Goal: Task Accomplishment & Management: Use online tool/utility

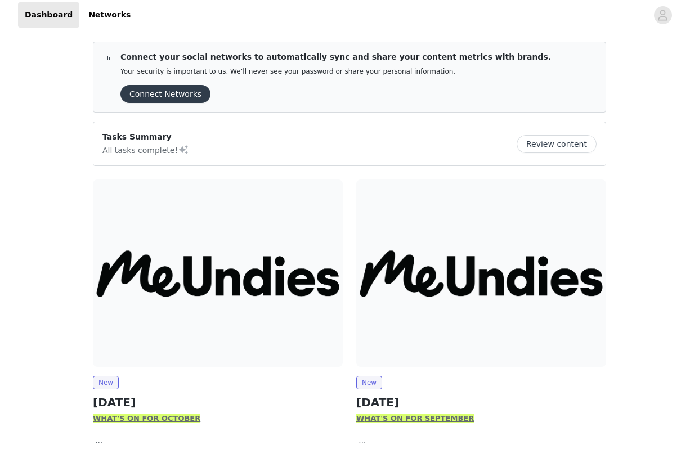
click at [131, 330] on img at bounding box center [218, 274] width 250 height 188
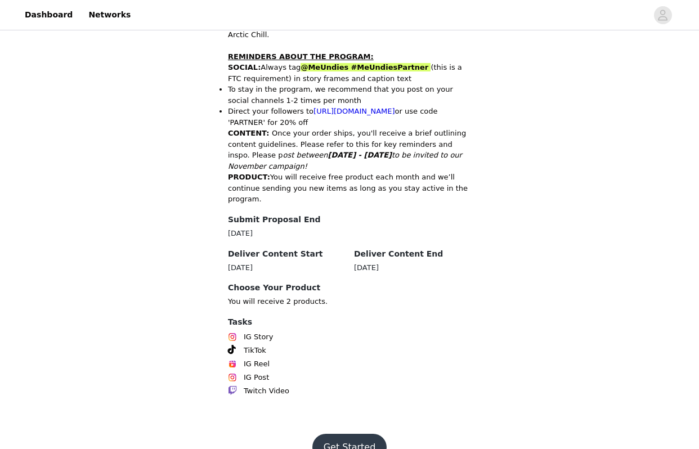
scroll to position [539, 0]
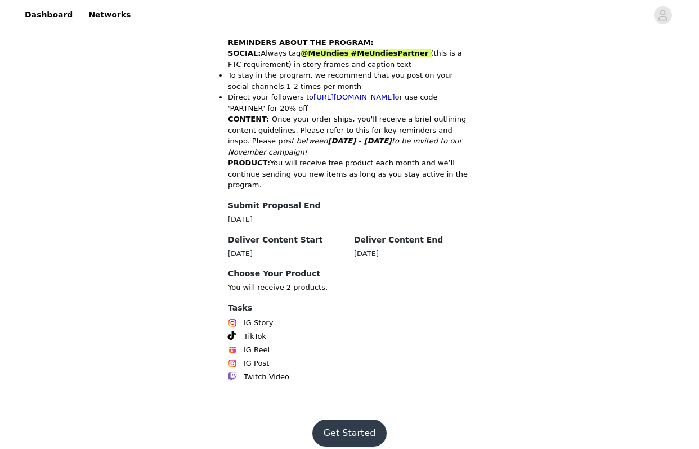
click at [362, 429] on button "Get Started" at bounding box center [350, 433] width 75 height 27
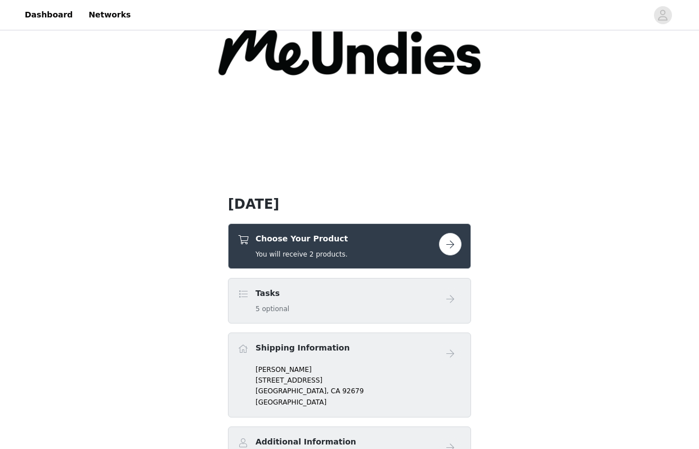
scroll to position [150, 0]
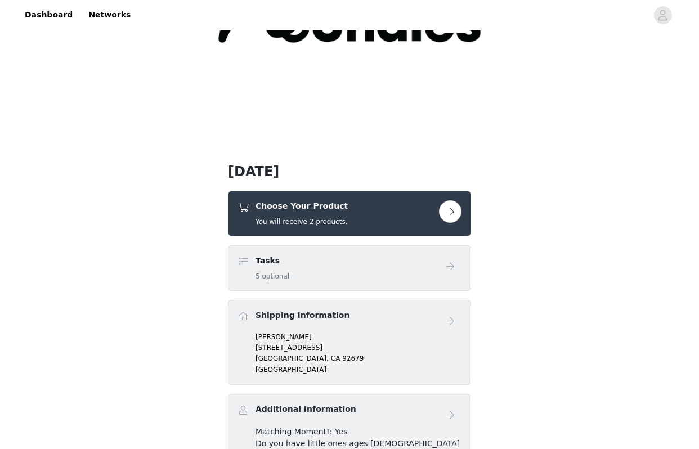
click at [454, 212] on button "button" at bounding box center [450, 211] width 23 height 23
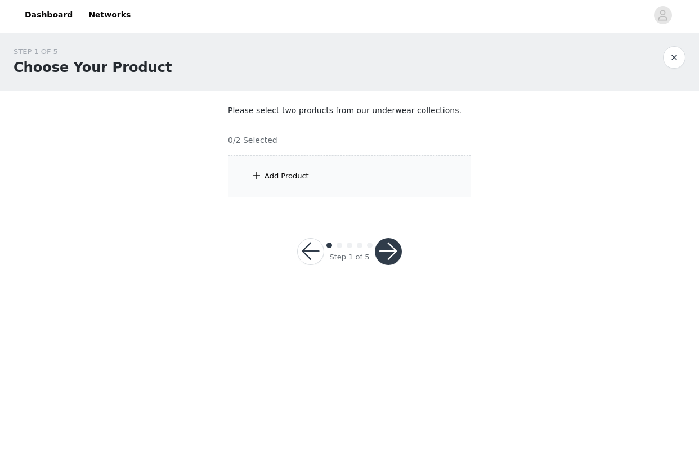
click at [273, 185] on div "Add Product" at bounding box center [349, 176] width 243 height 42
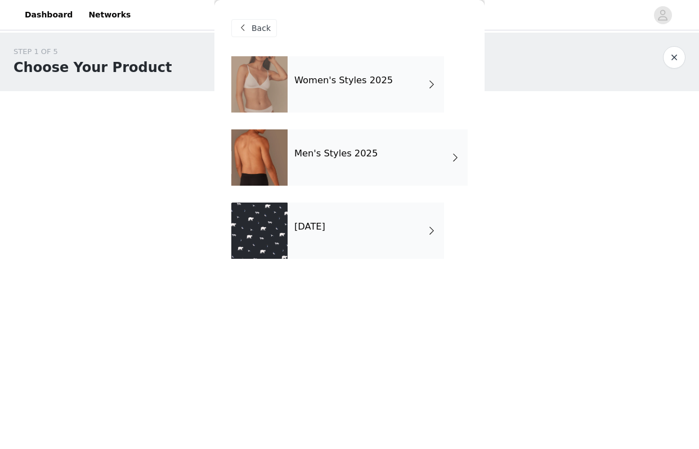
click at [327, 244] on div "[DATE]" at bounding box center [366, 231] width 157 height 56
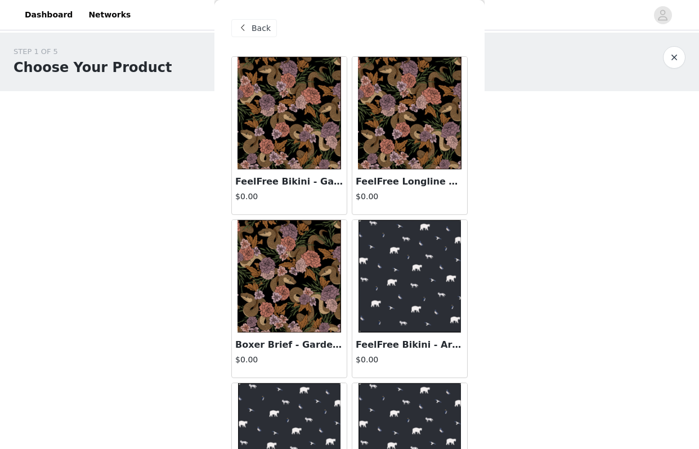
click at [373, 181] on h3 "FeelFree Longline Bralette - Garden Snake" at bounding box center [410, 182] width 108 height 14
click at [373, 181] on div "Back FeelFree Bikini - Garden Snake $0.00 FeelFree Longline Bralette - Garden S…" at bounding box center [350, 224] width 270 height 449
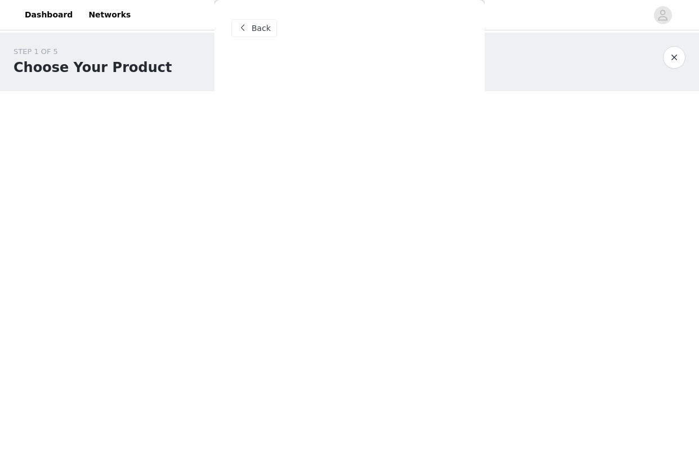
click at [373, 181] on div "Back FeelFree Bikini - Garden Snake $0.00 FeelFree Longline Bralette - Garden S…" at bounding box center [350, 224] width 270 height 449
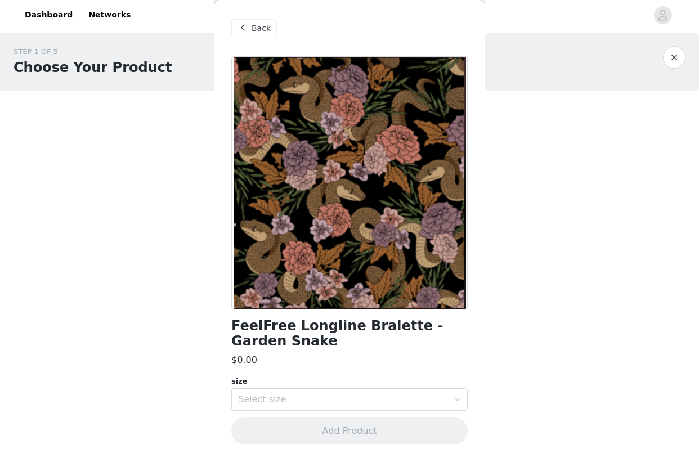
click at [296, 328] on h1 "FeelFree Longline Bralette - Garden Snake" at bounding box center [349, 334] width 237 height 30
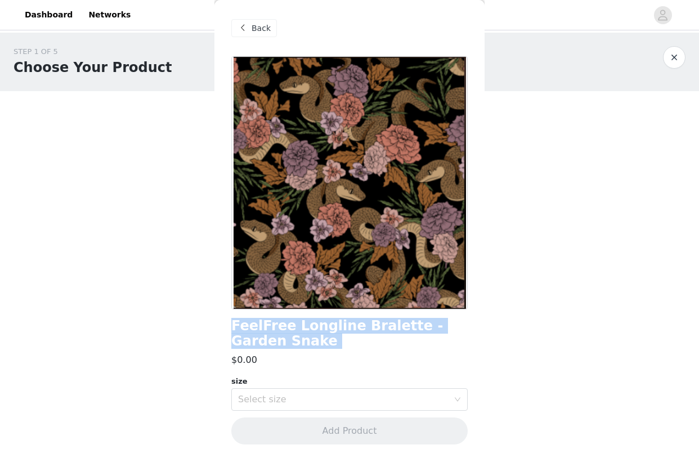
click at [296, 328] on h1 "FeelFree Longline Bralette - Garden Snake" at bounding box center [349, 334] width 237 height 30
copy div "FeelFree Longline Bralette - Garden Snake"
